Goal: Task Accomplishment & Management: Manage account settings

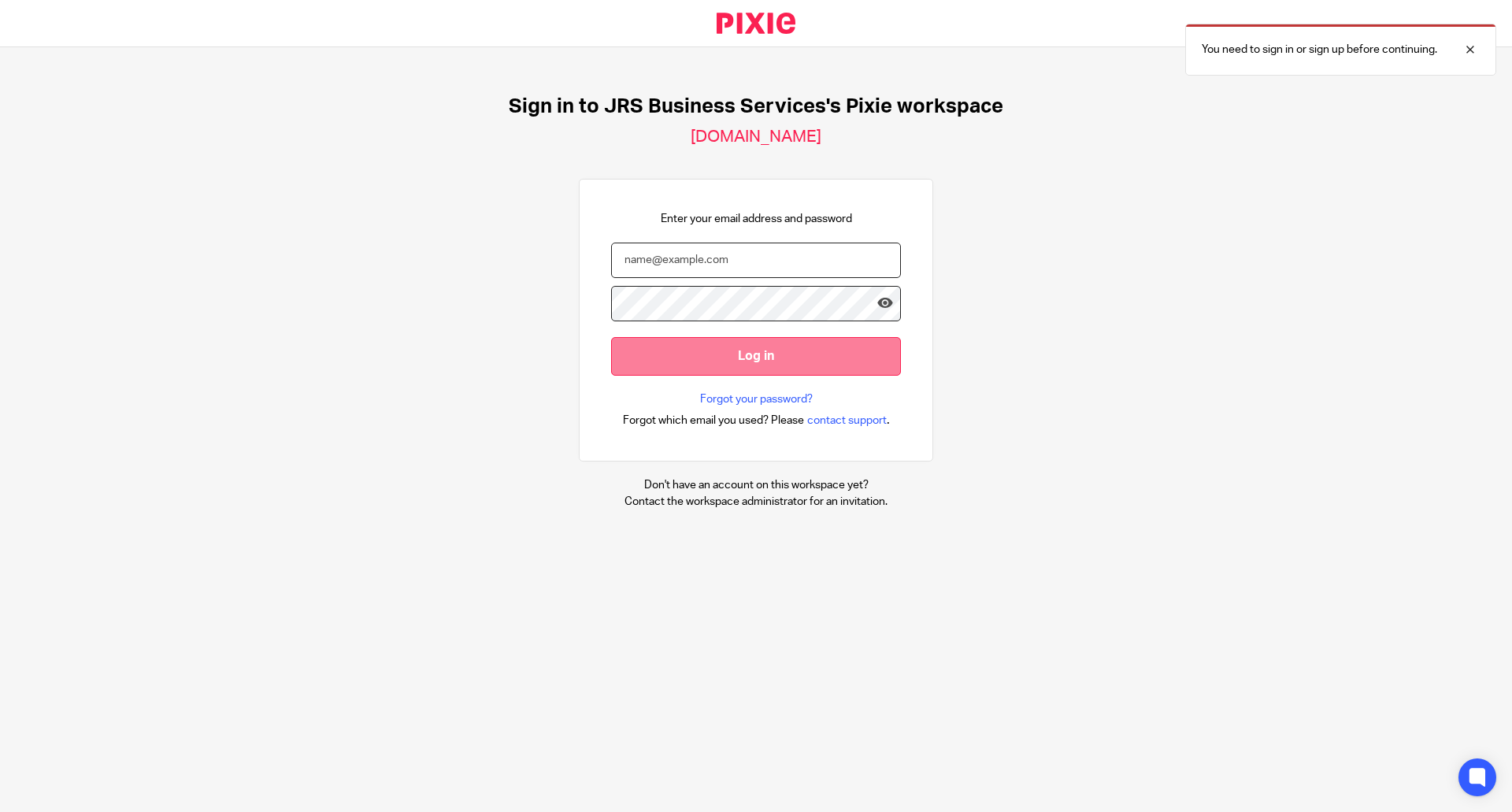
type input "[EMAIL_ADDRESS][DOMAIN_NAME]"
click at [699, 350] on input "Log in" at bounding box center [756, 356] width 290 height 38
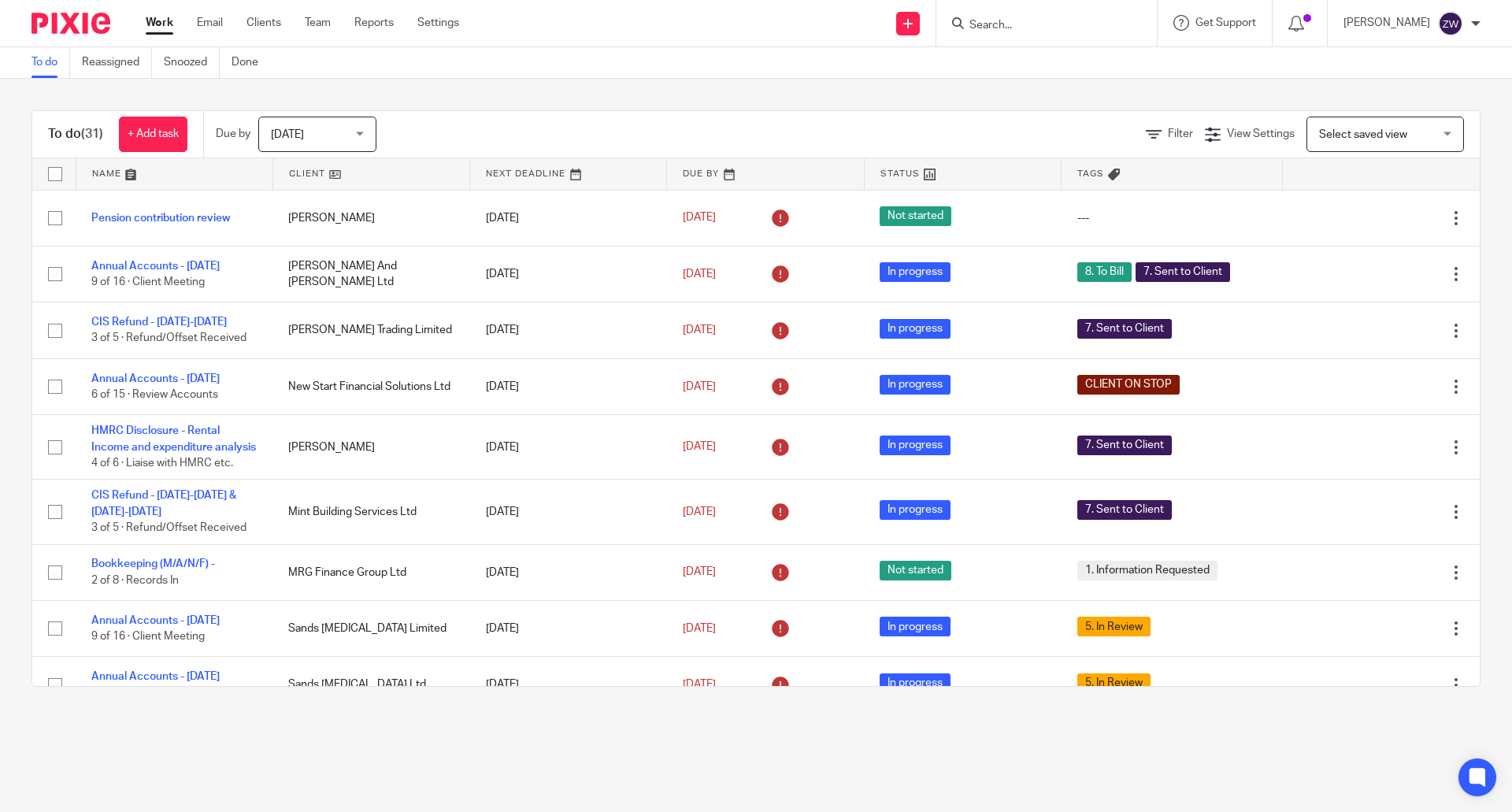
click at [354, 132] on span "Today" at bounding box center [312, 133] width 83 height 33
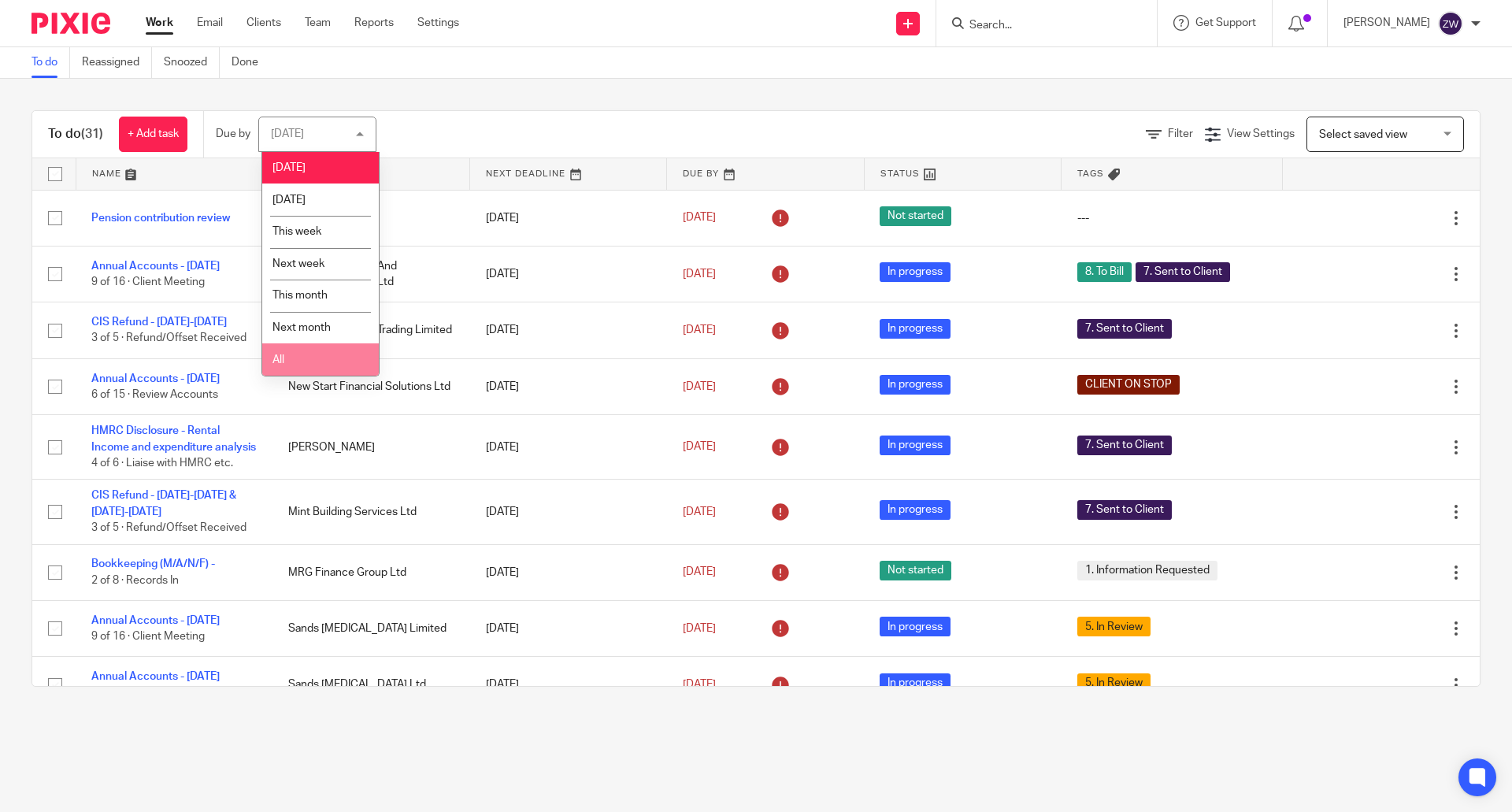
click at [322, 370] on li "All" at bounding box center [321, 359] width 117 height 32
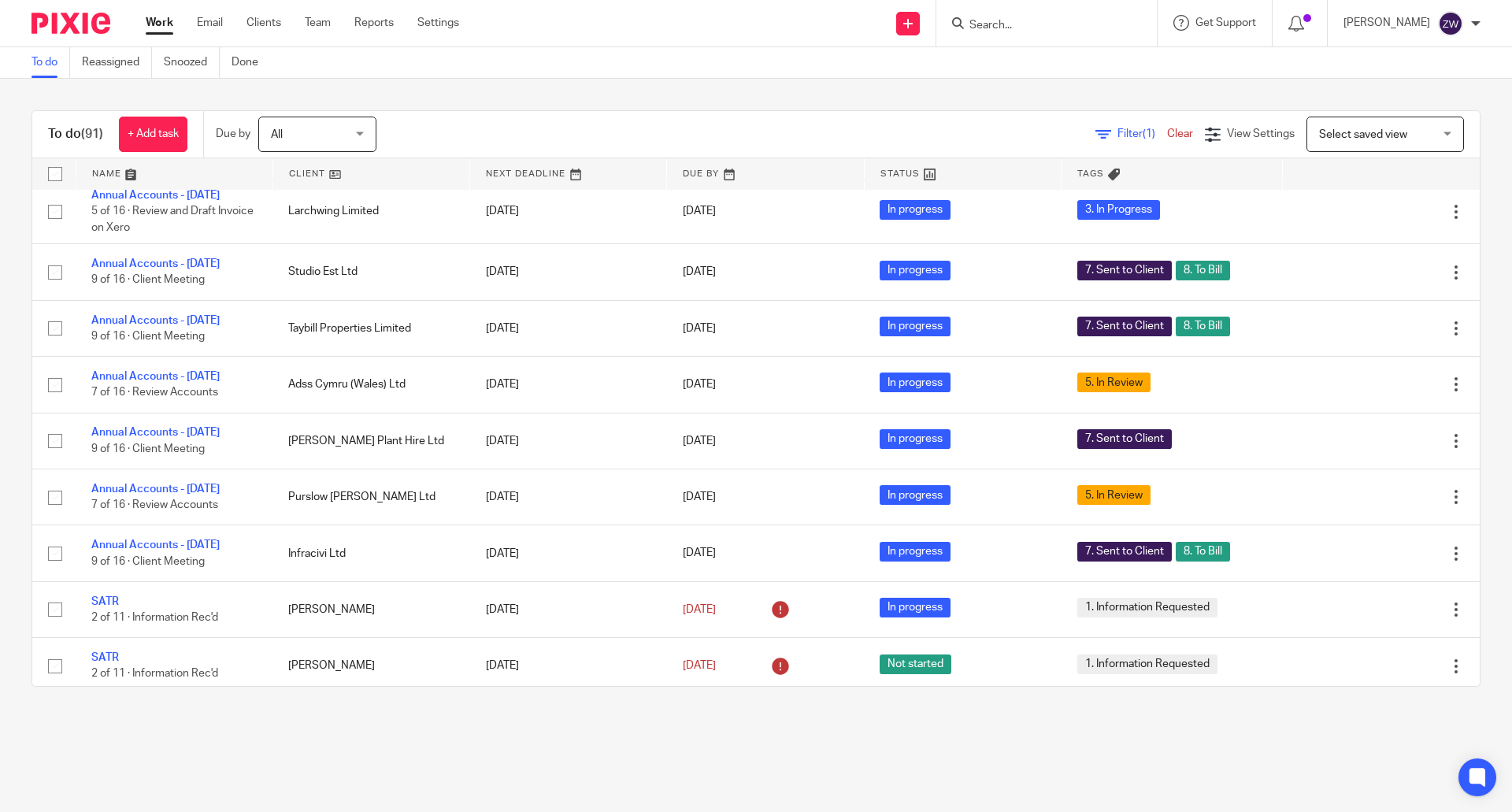
scroll to position [2204, 0]
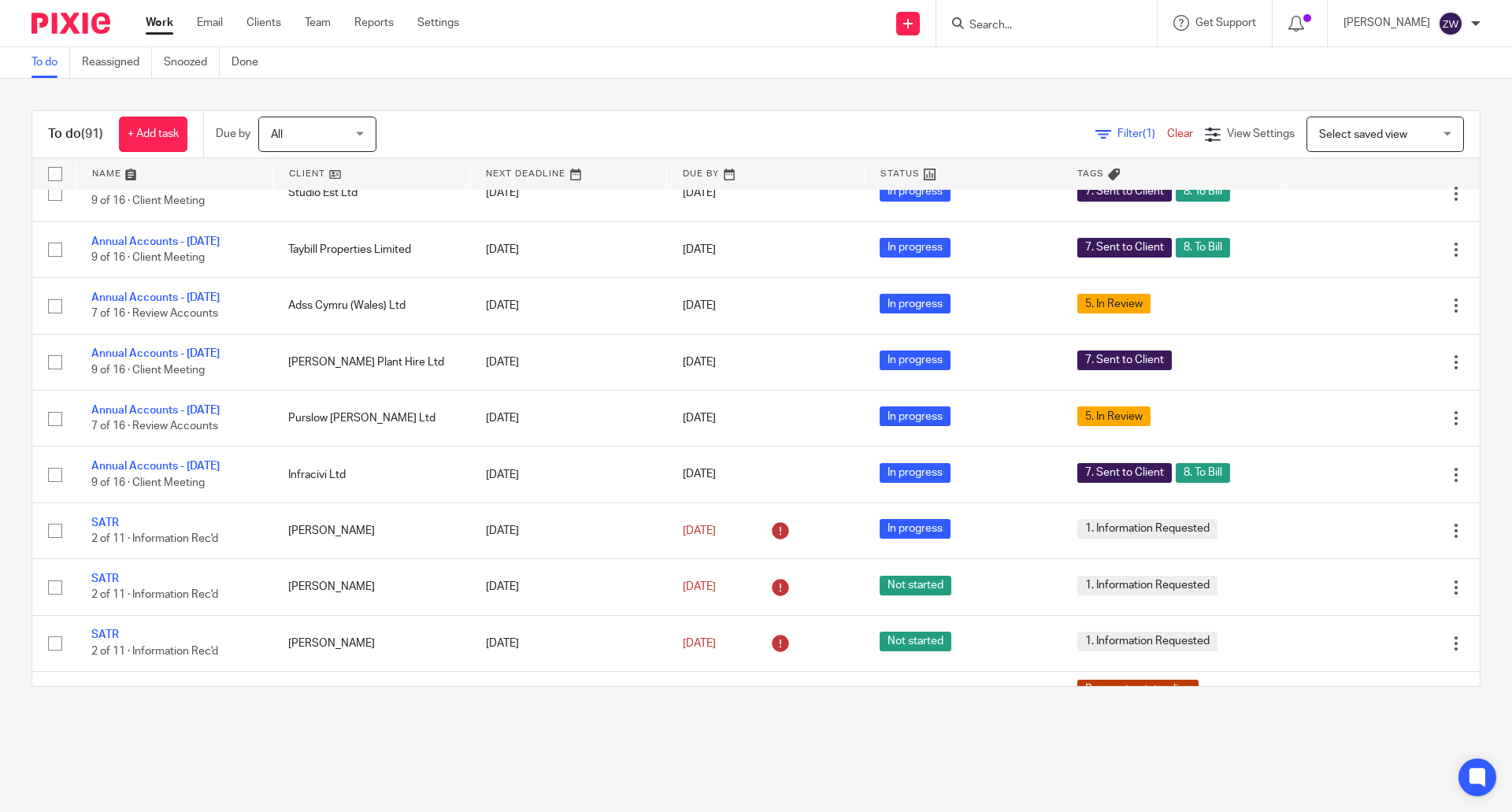
click at [328, 12] on div "Work Email Clients Team Reports Settings Work Email Clients Team Reports Settin…" at bounding box center [306, 23] width 353 height 47
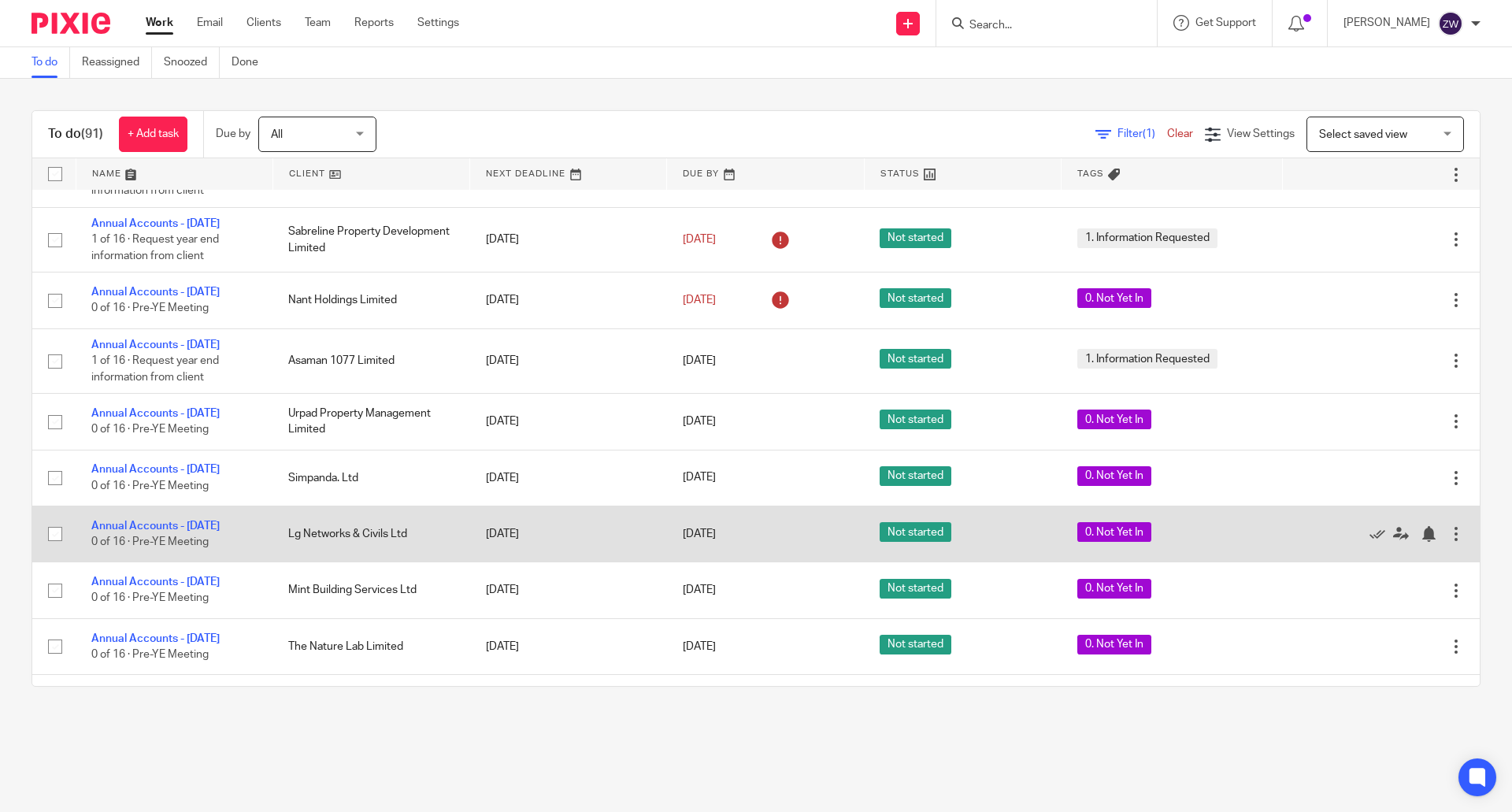
scroll to position [3538, 0]
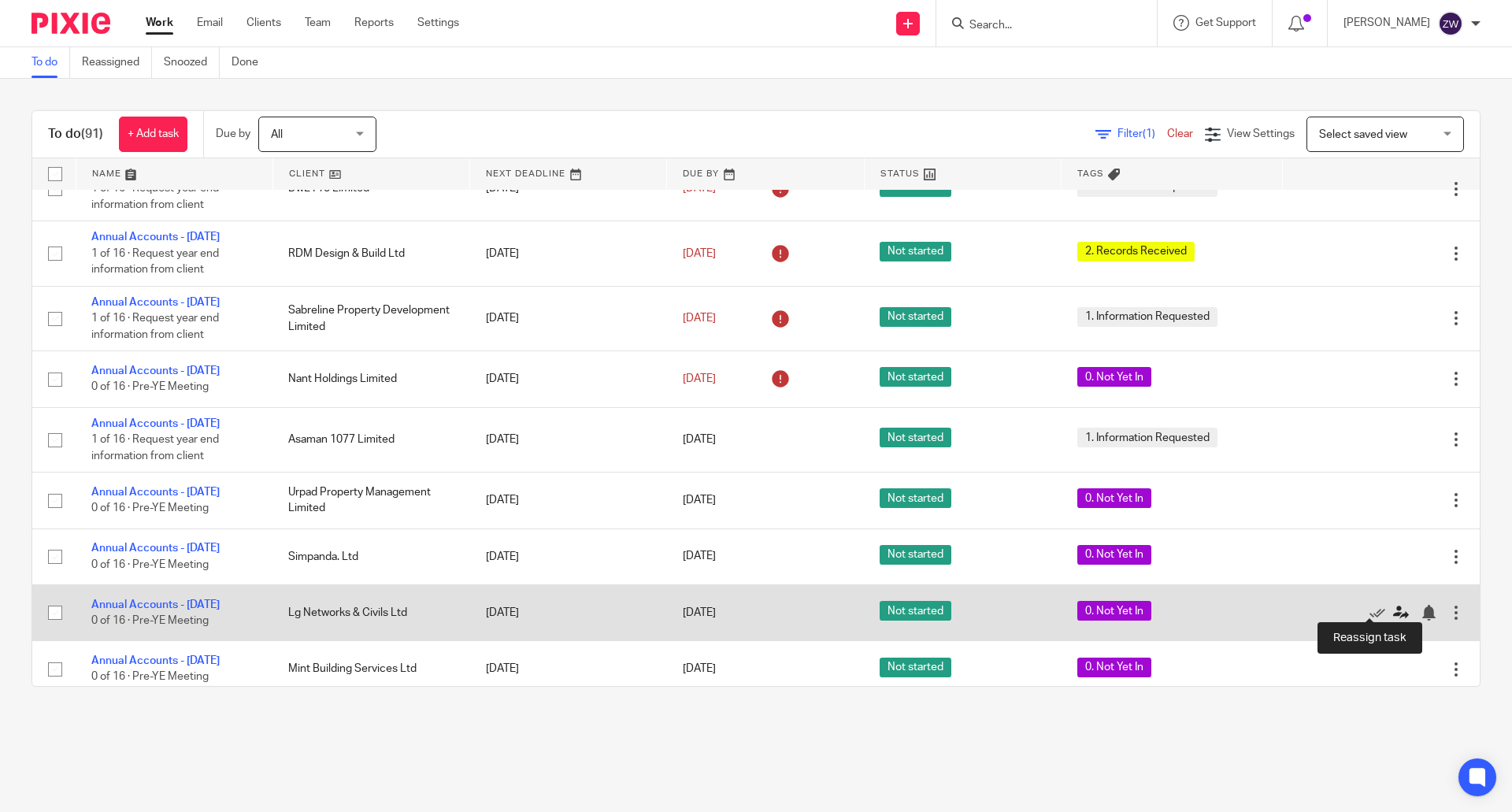
click at [1393, 607] on icon at bounding box center [1401, 612] width 16 height 16
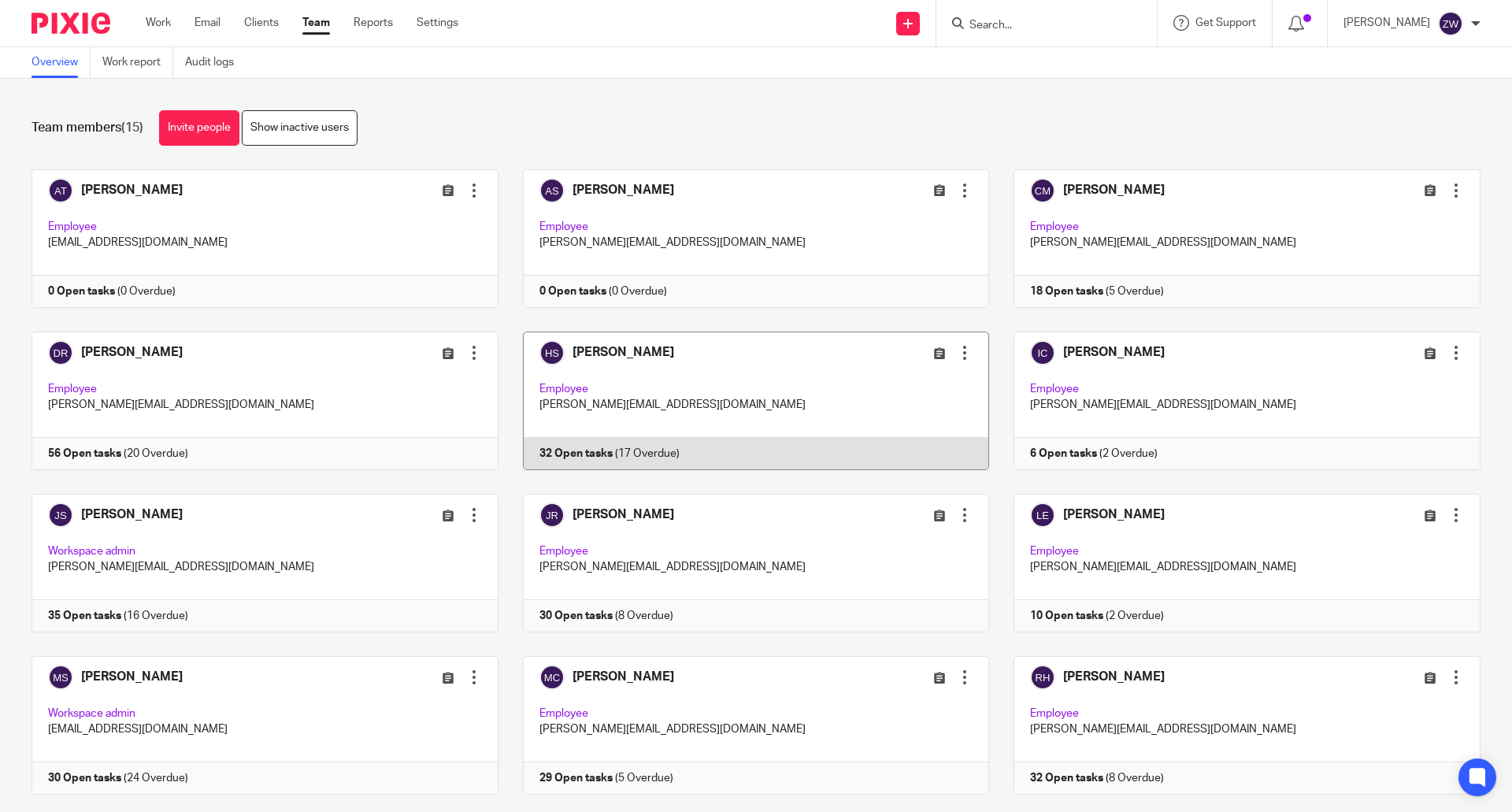
click at [683, 378] on link at bounding box center [745, 401] width 492 height 139
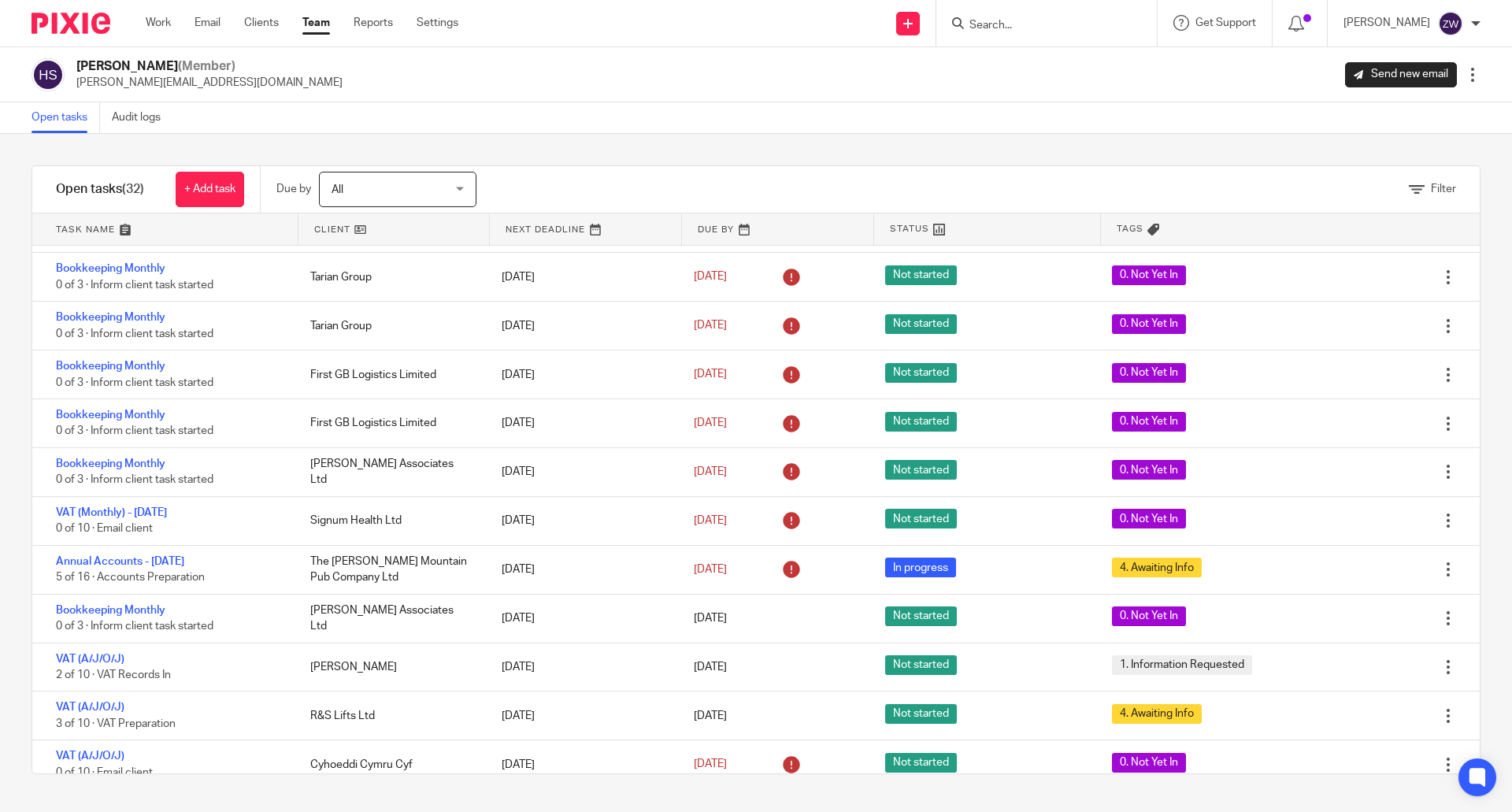
scroll to position [315, 0]
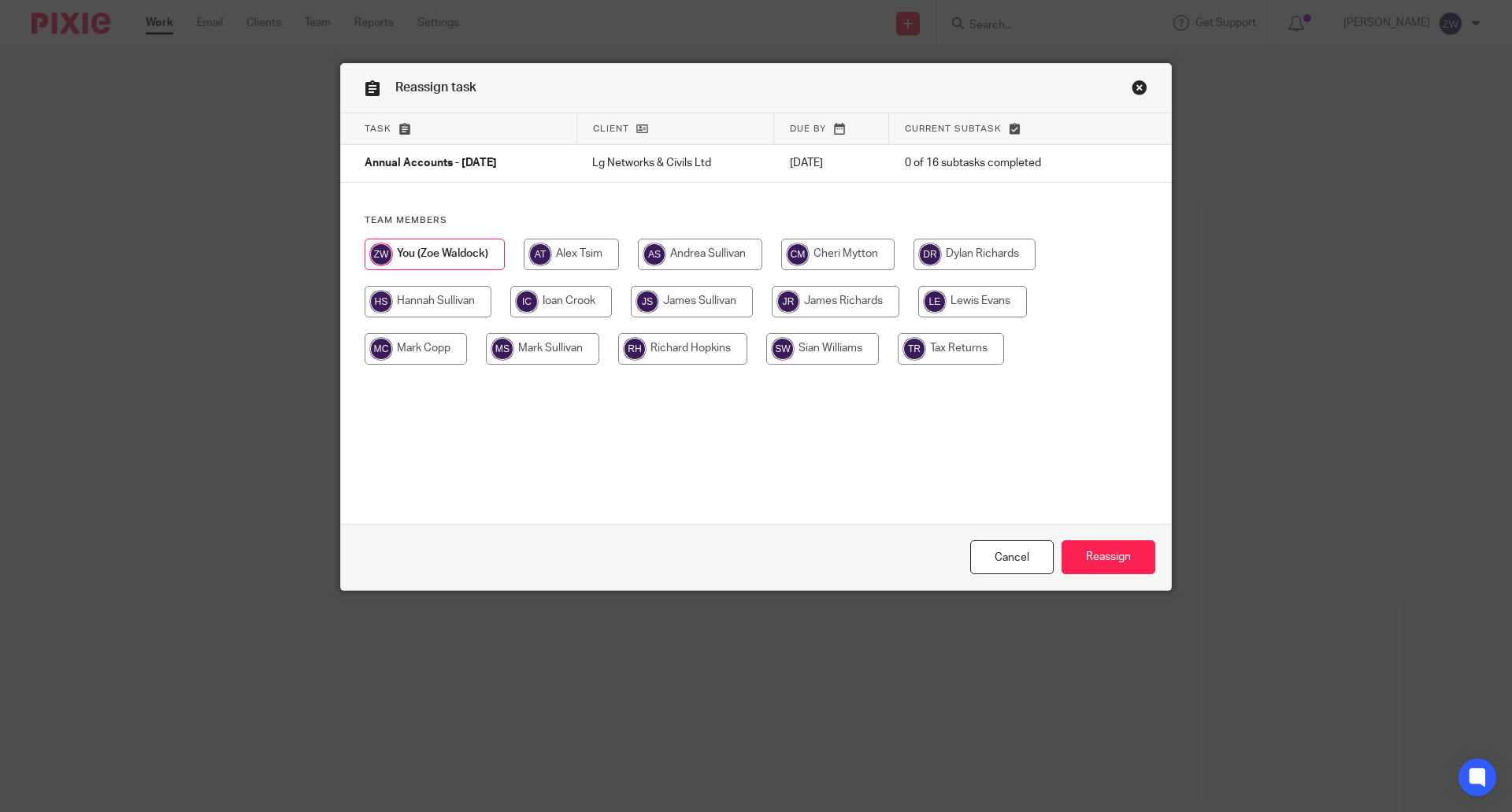
click at [648, 351] on input "radio" at bounding box center [682, 349] width 129 height 31
radio input "true"
click at [1116, 569] on input "Reassign" at bounding box center [1108, 556] width 94 height 34
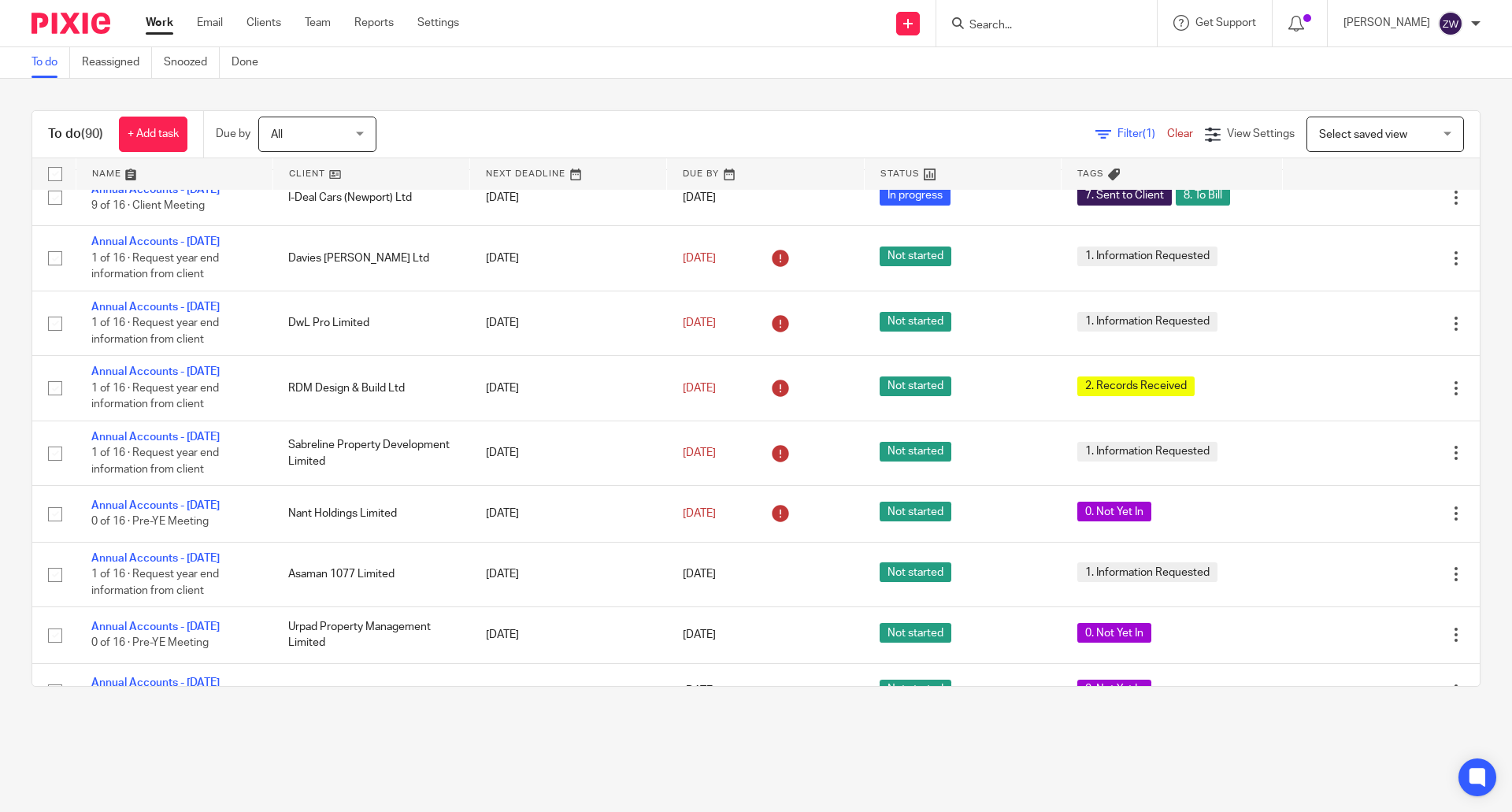
scroll to position [3245, 0]
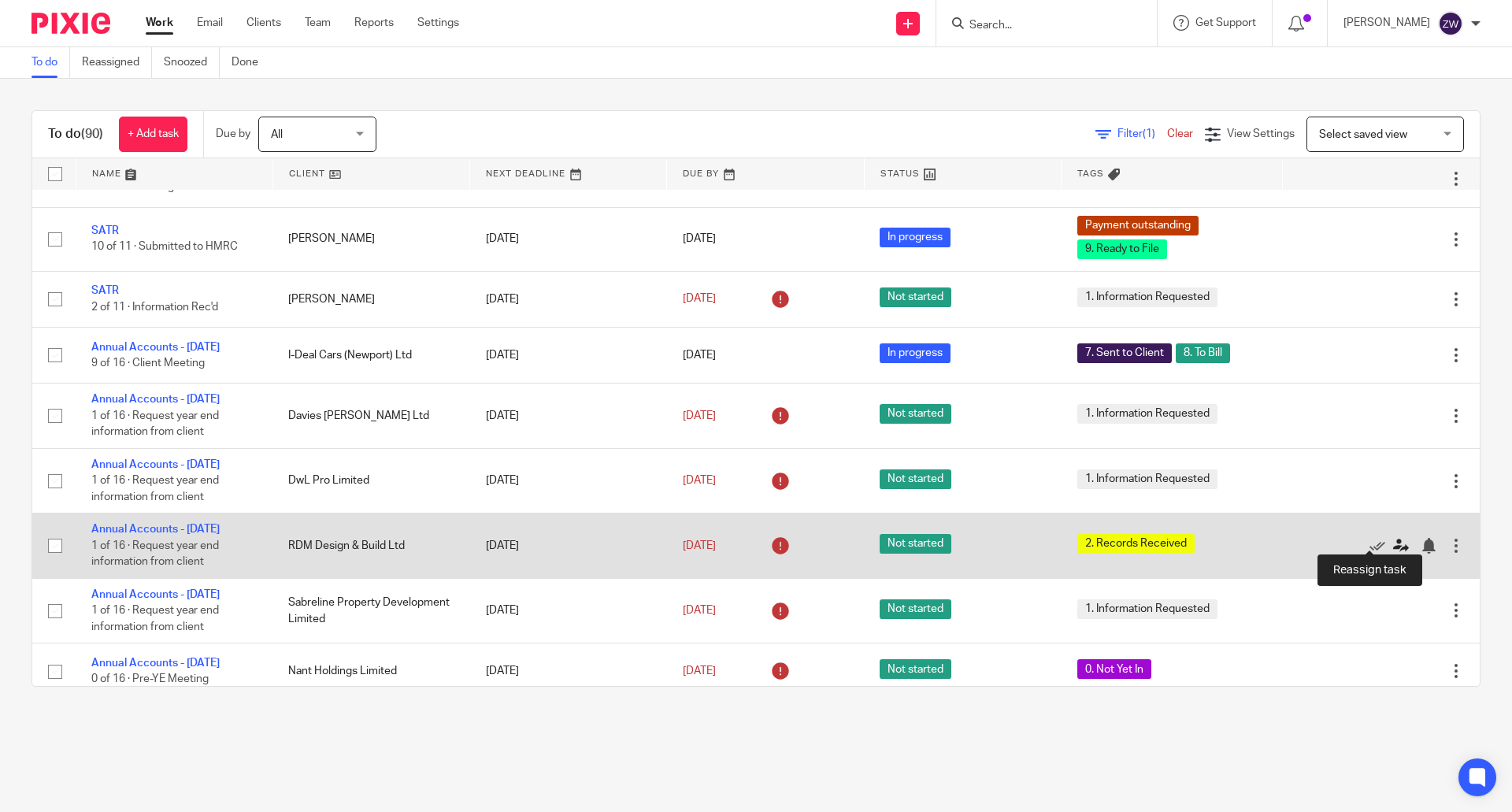
click at [1393, 539] on icon at bounding box center [1401, 545] width 16 height 16
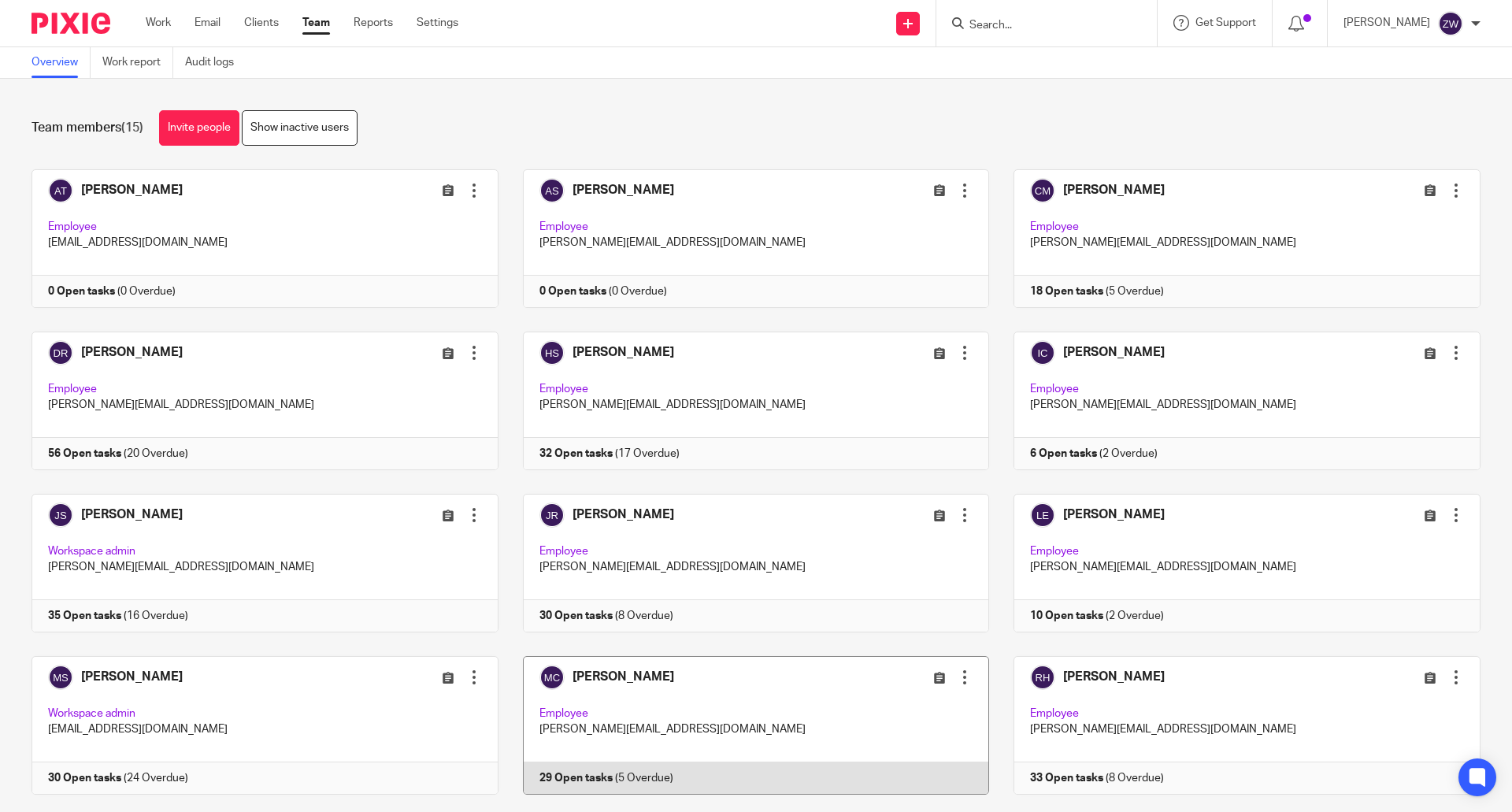
click at [831, 694] on link at bounding box center [745, 725] width 492 height 139
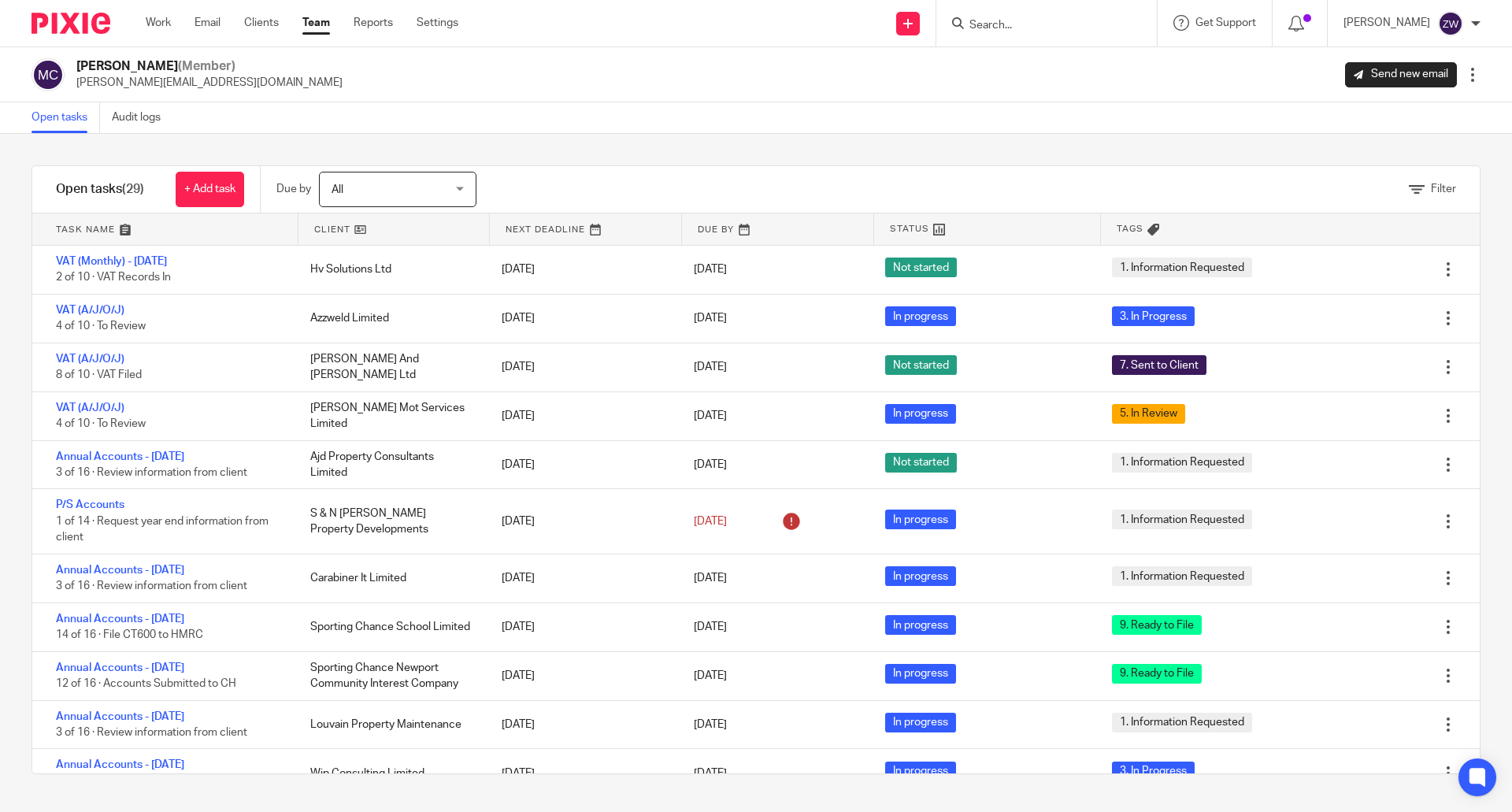
click at [319, 20] on link "Team" at bounding box center [316, 22] width 27 height 16
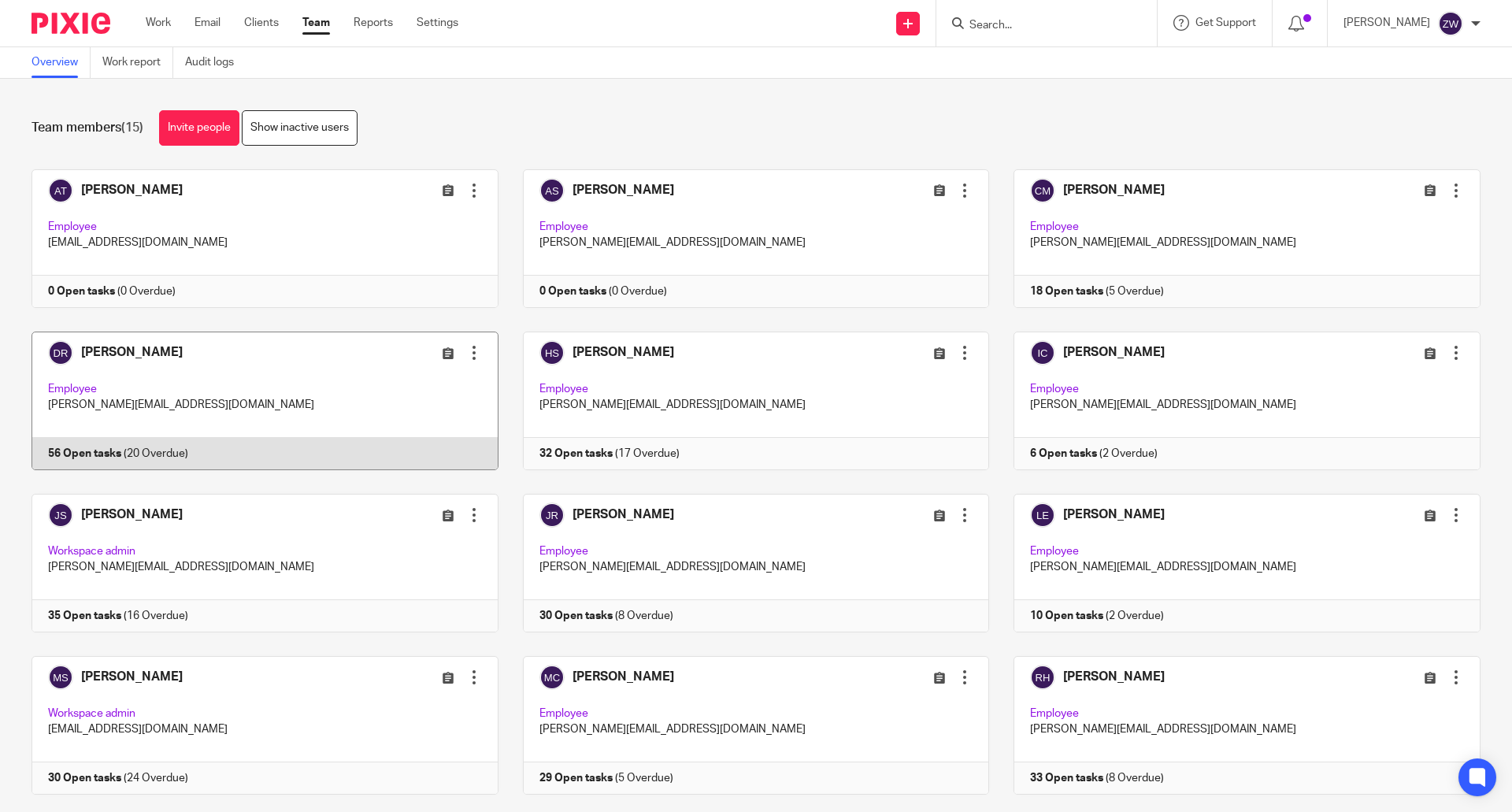
click at [280, 375] on link at bounding box center [253, 401] width 492 height 139
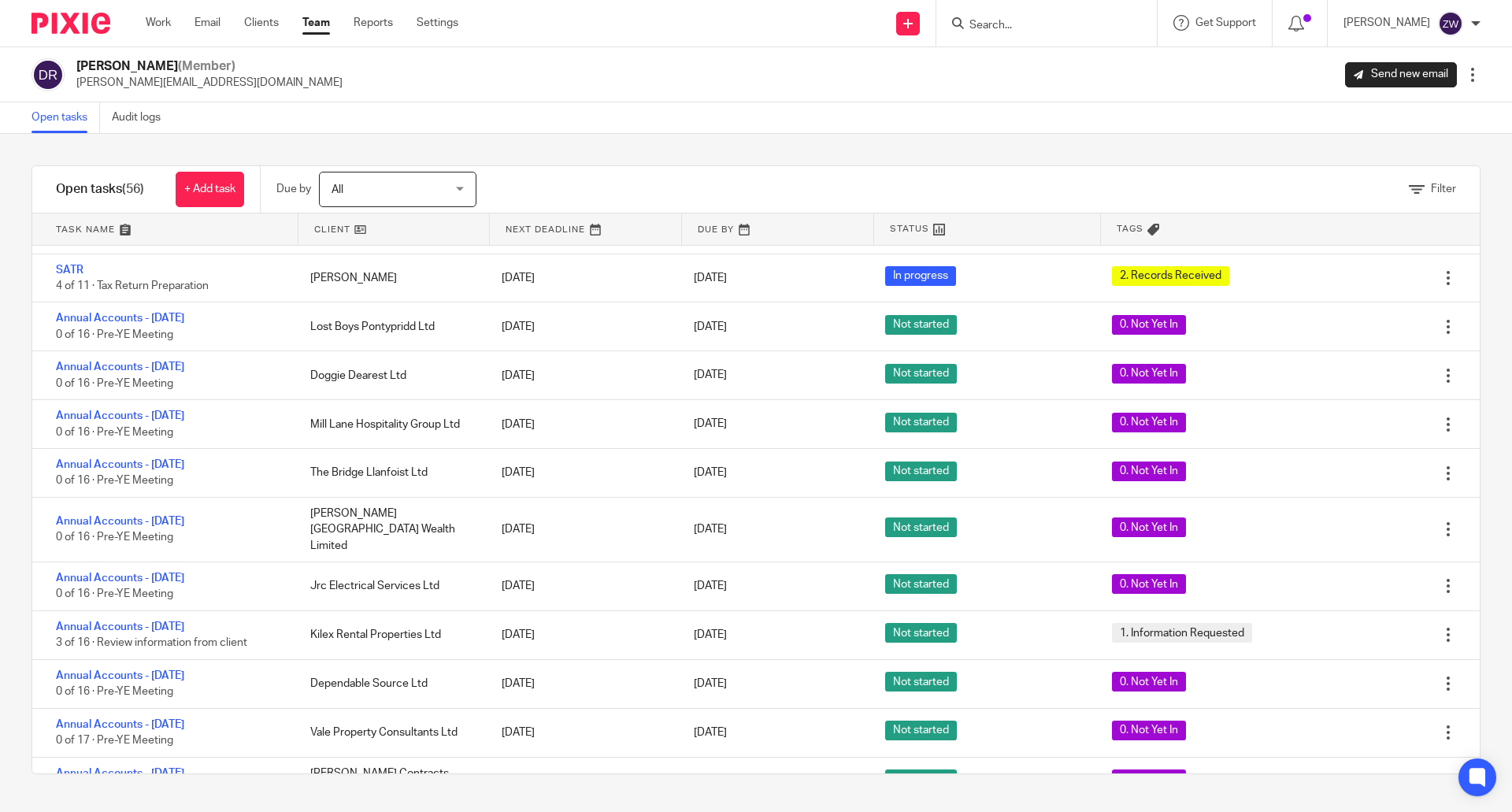
scroll to position [2193, 0]
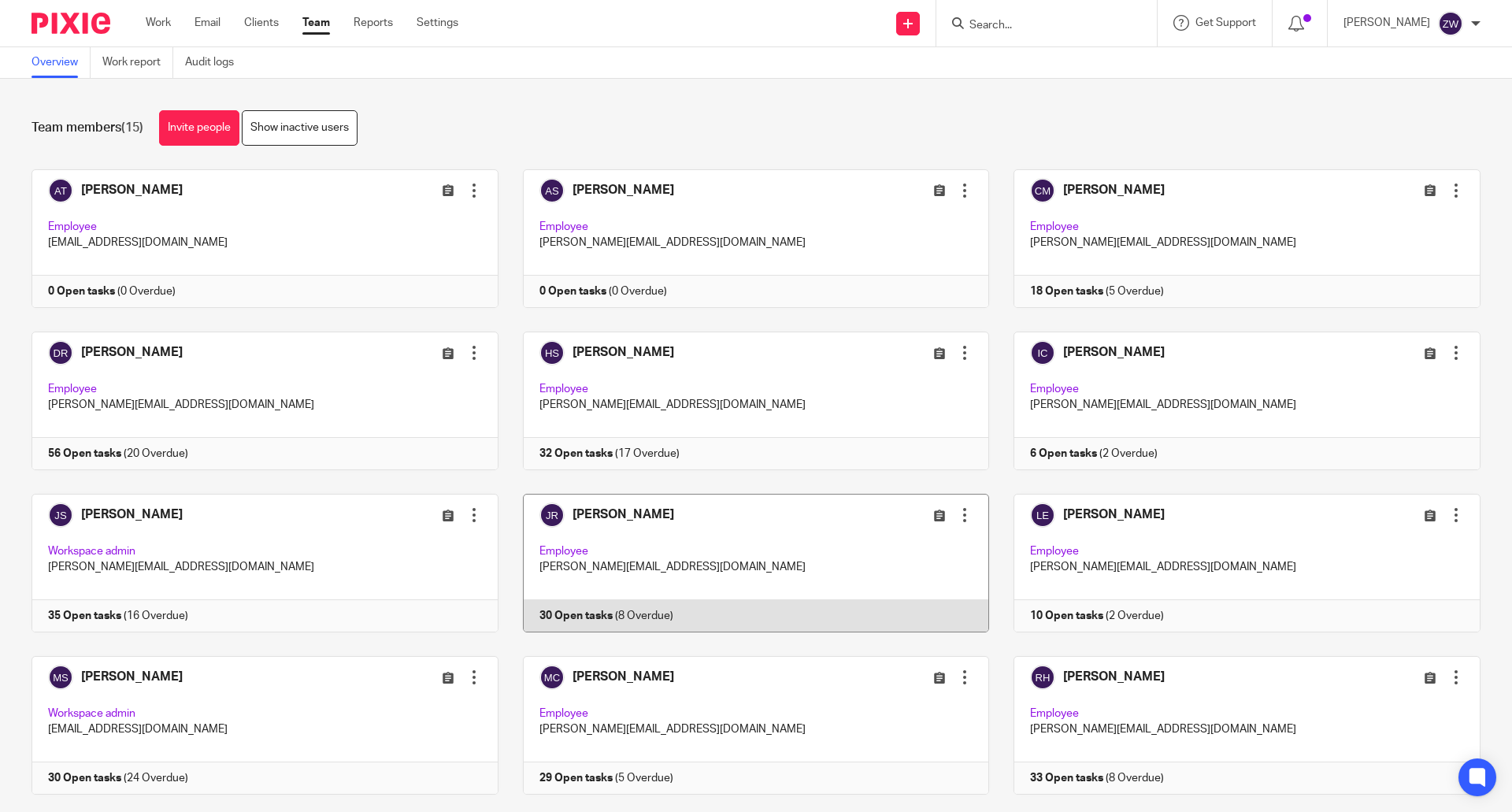
click at [624, 515] on link at bounding box center [745, 563] width 492 height 139
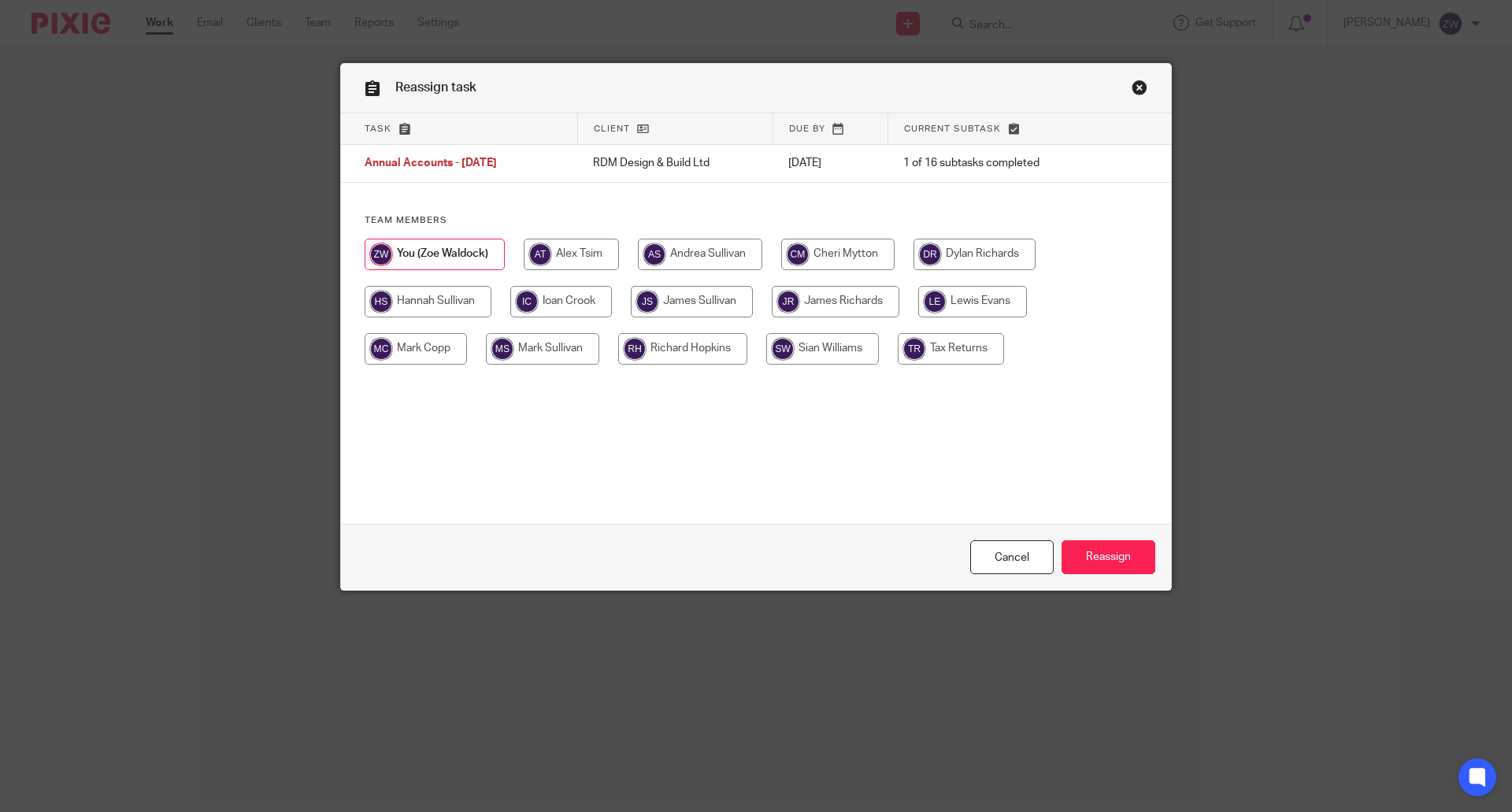
click at [808, 247] on input "radio" at bounding box center [838, 254] width 113 height 31
radio input "true"
click at [1094, 558] on input "Reassign" at bounding box center [1108, 556] width 94 height 34
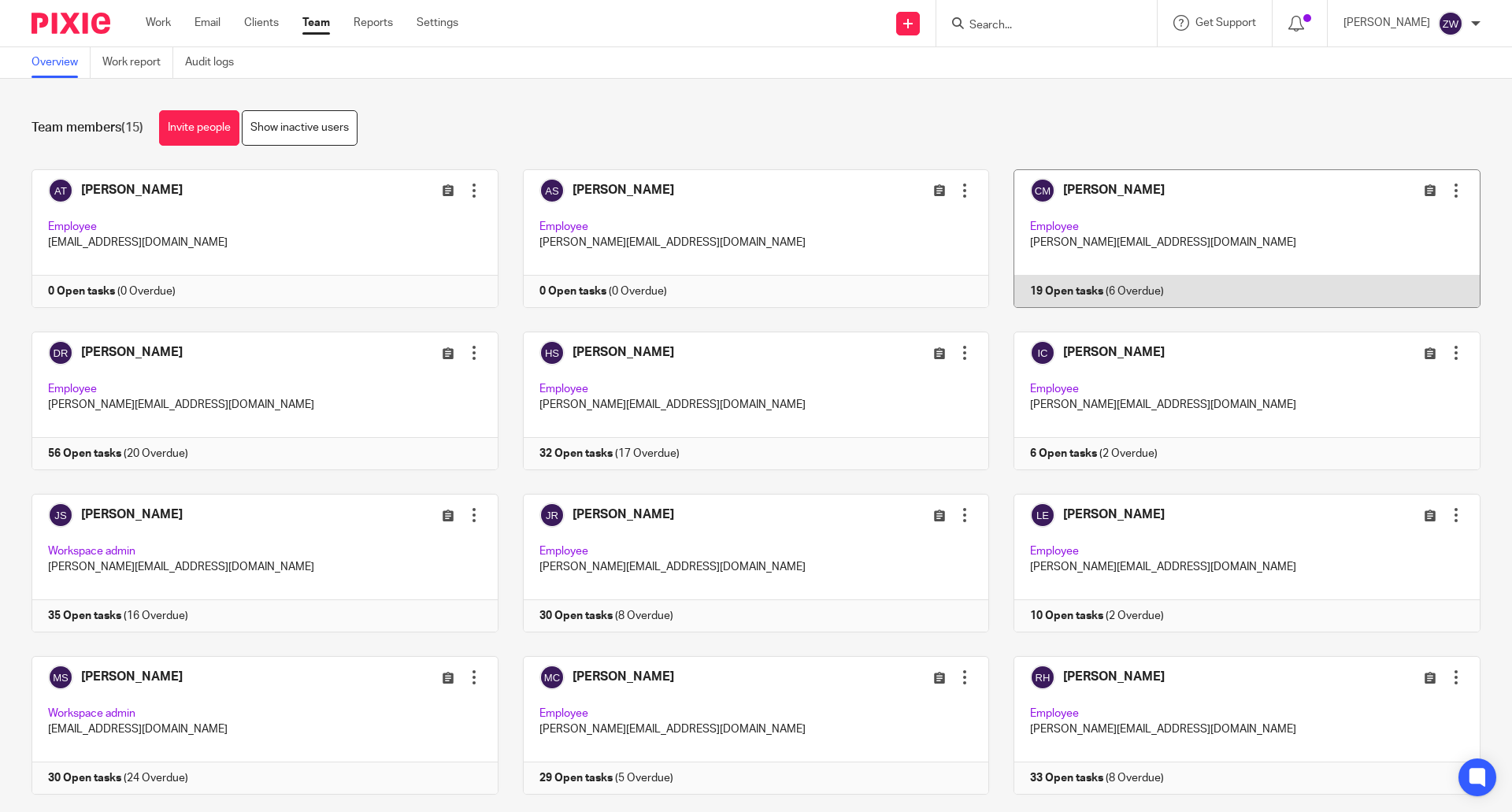
click at [1112, 208] on link at bounding box center [1235, 238] width 492 height 139
click at [1085, 190] on link at bounding box center [1235, 238] width 492 height 139
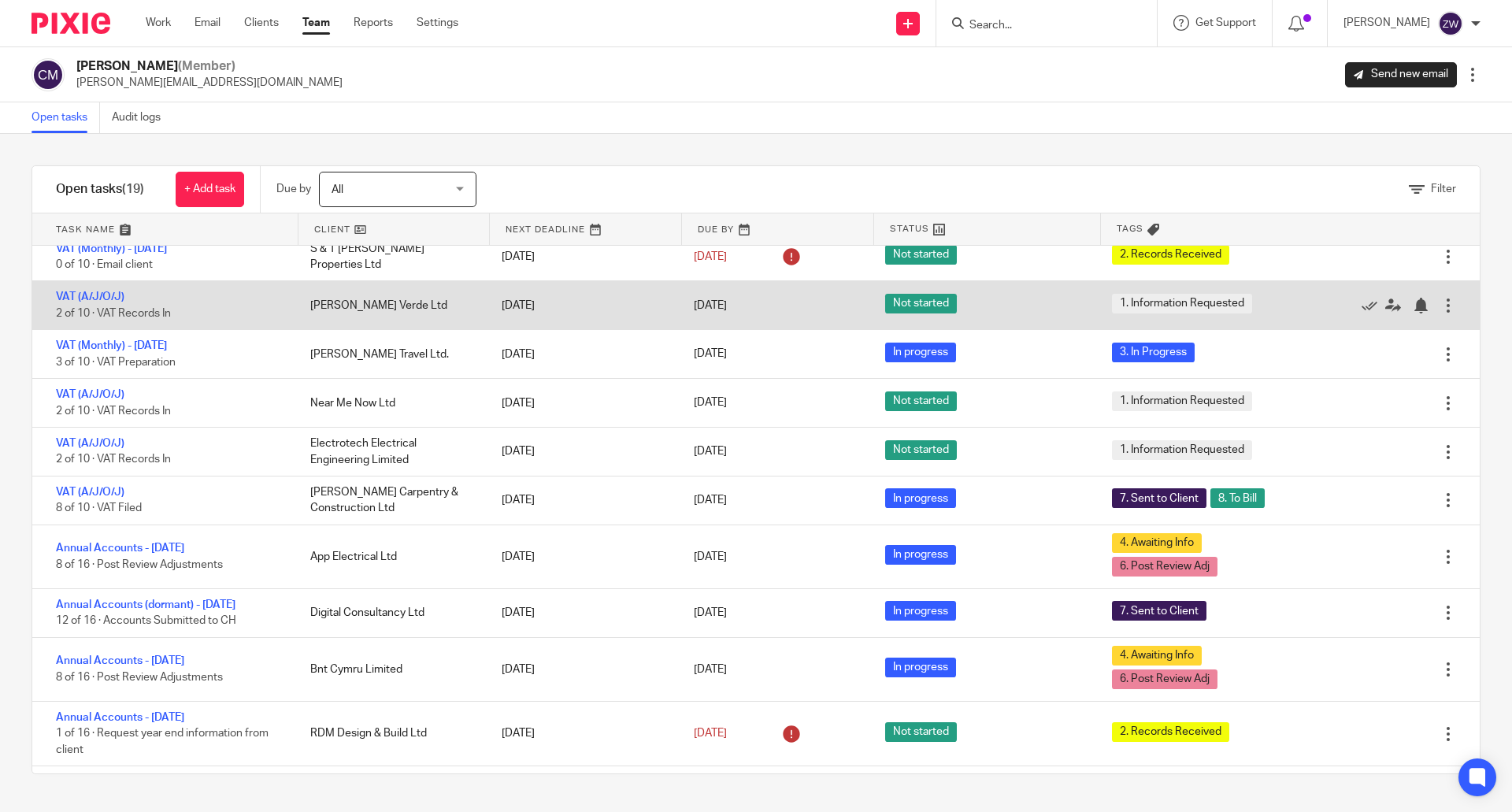
scroll to position [129, 0]
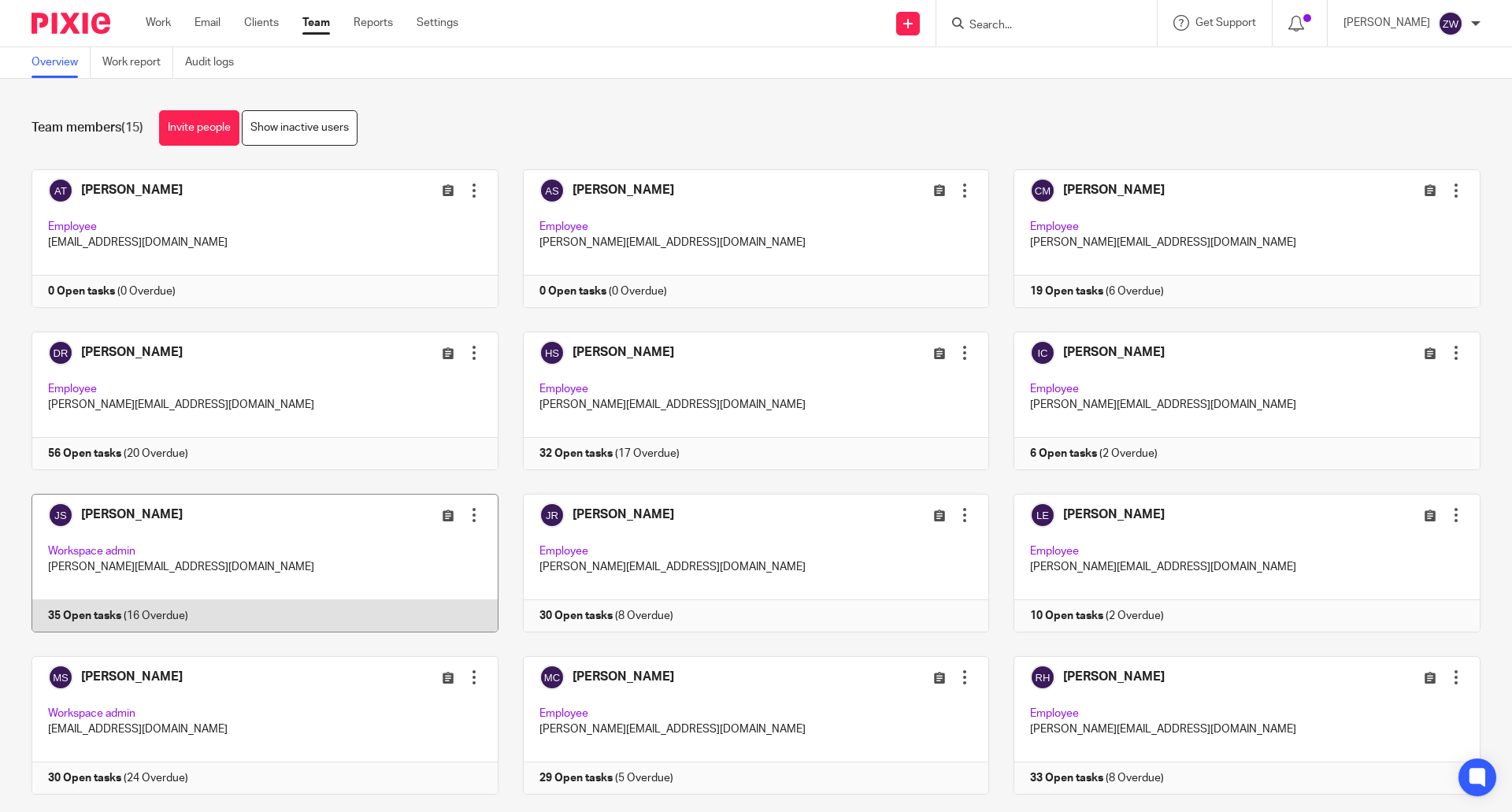
scroll to position [200, 0]
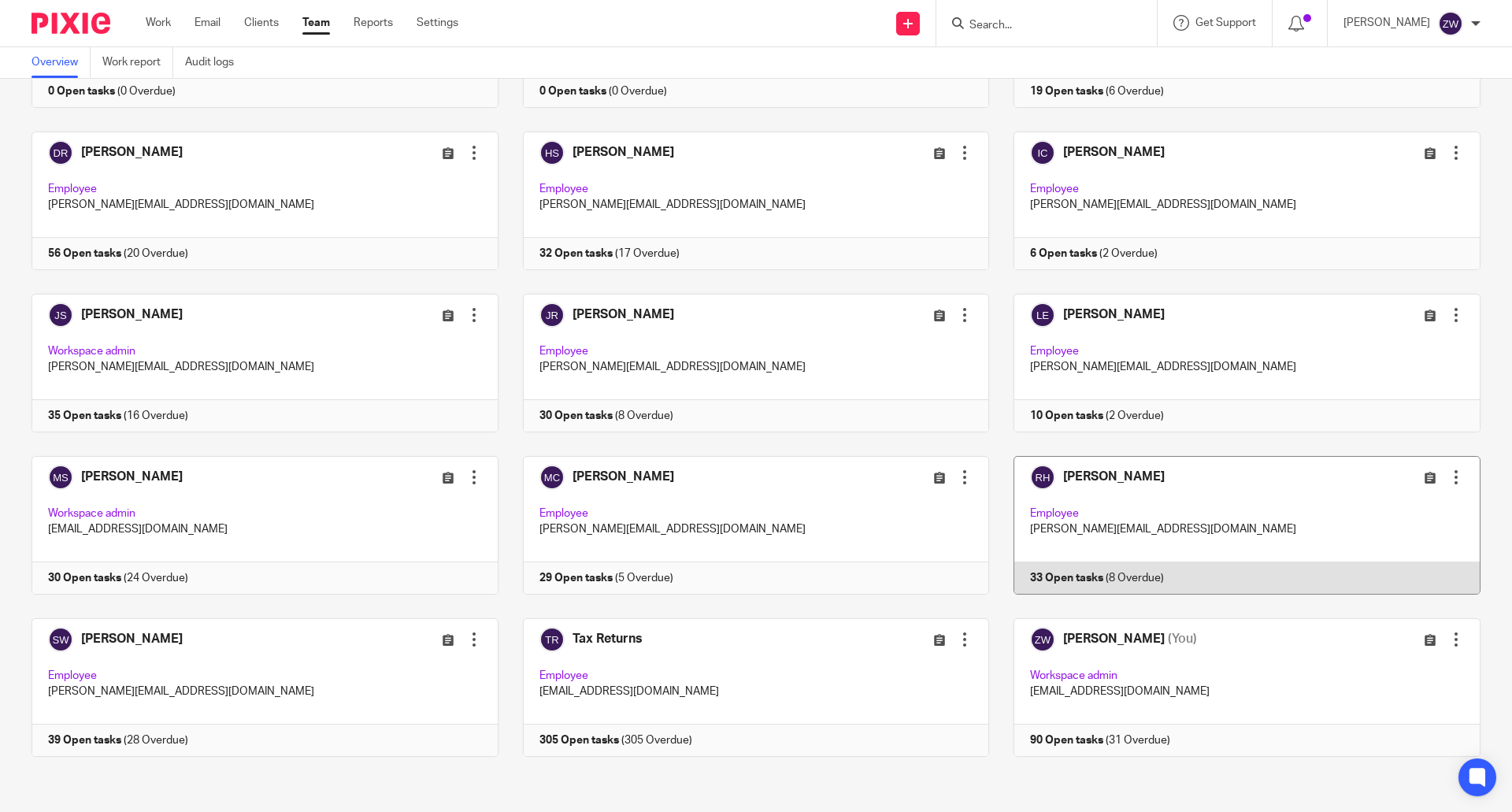
click at [1155, 496] on link at bounding box center [1235, 525] width 492 height 139
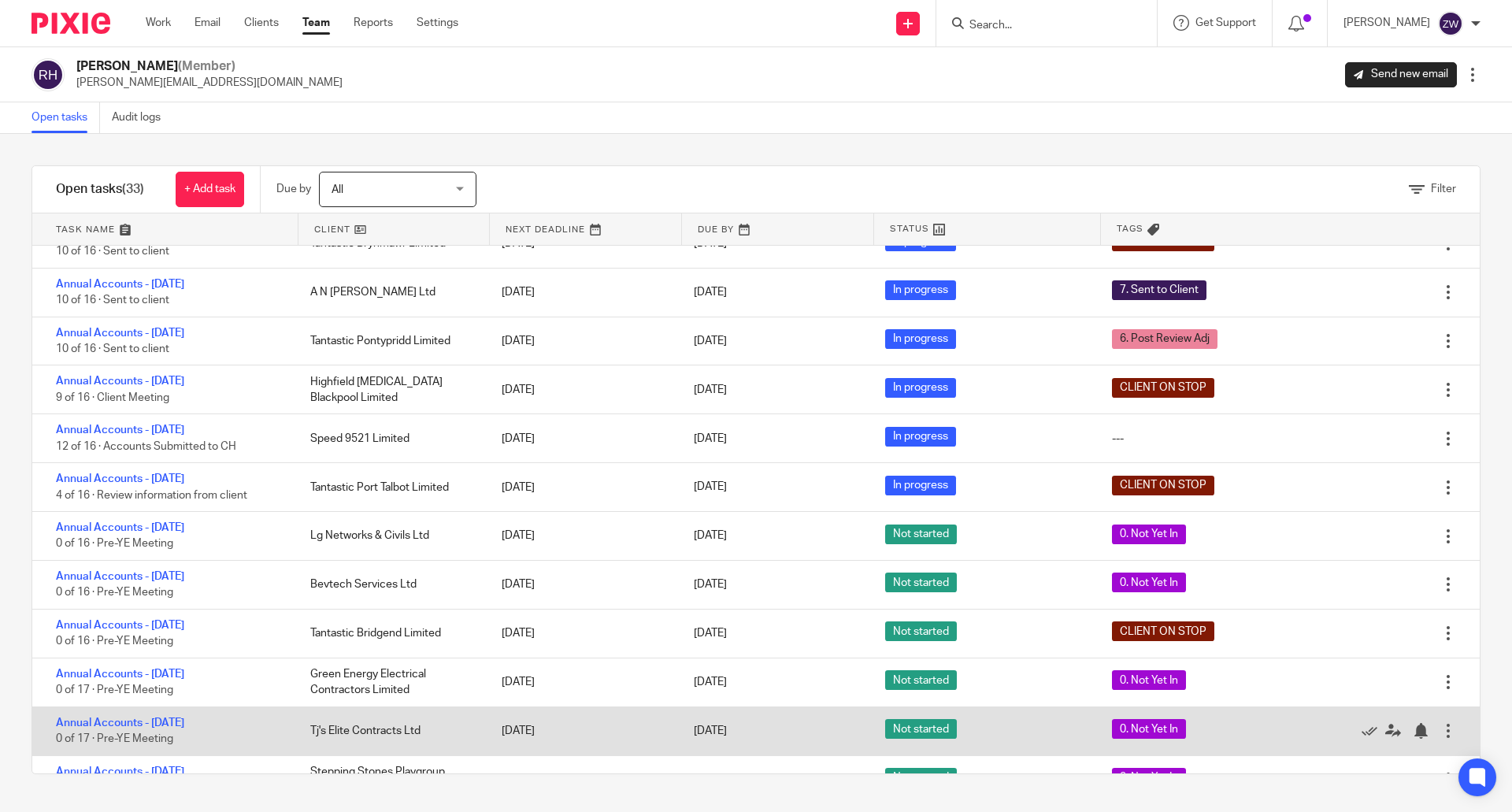
scroll to position [1080, 0]
